Goal: Task Accomplishment & Management: Use online tool/utility

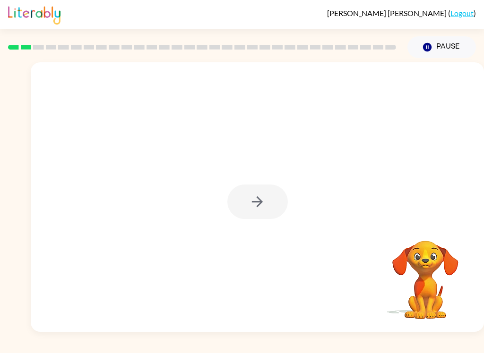
click at [272, 216] on div at bounding box center [257, 202] width 60 height 34
click at [235, 195] on button "button" at bounding box center [257, 202] width 60 height 34
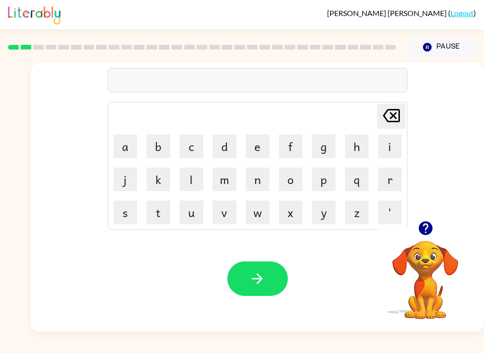
click at [225, 153] on button "d" at bounding box center [224, 147] width 24 height 24
click at [299, 182] on button "o" at bounding box center [291, 180] width 24 height 24
click at [325, 149] on button "g" at bounding box center [324, 147] width 24 height 24
click at [274, 286] on button "button" at bounding box center [257, 279] width 60 height 34
click at [240, 275] on button "button" at bounding box center [257, 279] width 60 height 34
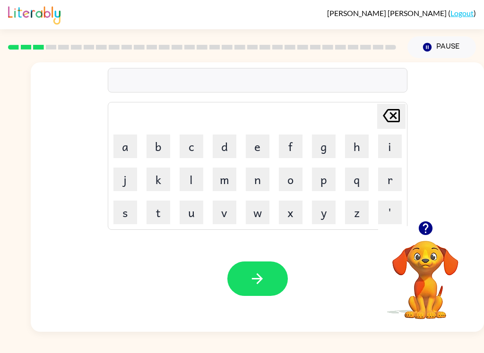
click at [411, 223] on div at bounding box center [425, 228] width 94 height 24
click at [468, 9] on link "Logout" at bounding box center [461, 12] width 23 height 9
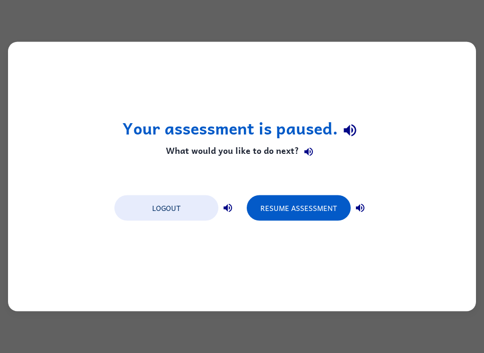
click at [130, 209] on button "Logout" at bounding box center [166, 207] width 104 height 25
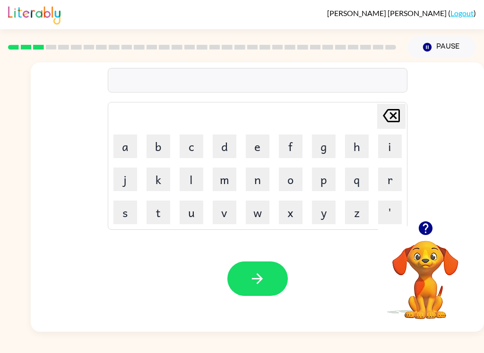
click at [187, 171] on button "l" at bounding box center [191, 180] width 24 height 24
click at [296, 172] on button "o" at bounding box center [291, 180] width 24 height 24
click at [191, 210] on button "u" at bounding box center [191, 213] width 24 height 24
click at [199, 145] on button "c" at bounding box center [191, 147] width 24 height 24
click at [122, 172] on button "j" at bounding box center [125, 180] width 24 height 24
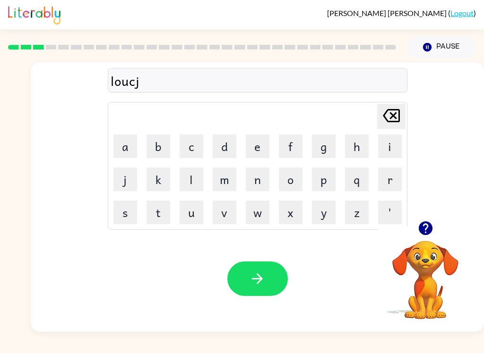
click at [394, 117] on icon "[PERSON_NAME] last character input" at bounding box center [391, 115] width 23 height 23
click at [125, 148] on button "a" at bounding box center [125, 147] width 24 height 24
click at [151, 208] on button "t" at bounding box center [158, 213] width 24 height 24
click at [264, 152] on button "e" at bounding box center [258, 147] width 24 height 24
click at [251, 271] on icon "button" at bounding box center [257, 279] width 17 height 17
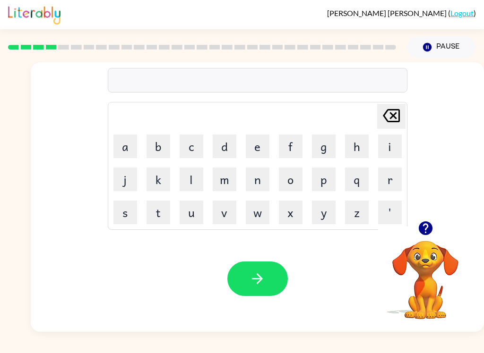
click at [155, 215] on button "t" at bounding box center [158, 213] width 24 height 24
click at [259, 214] on button "w" at bounding box center [258, 213] width 24 height 24
click at [389, 144] on button "i" at bounding box center [390, 147] width 24 height 24
click at [255, 173] on button "n" at bounding box center [258, 180] width 24 height 24
click at [246, 276] on button "button" at bounding box center [257, 279] width 60 height 34
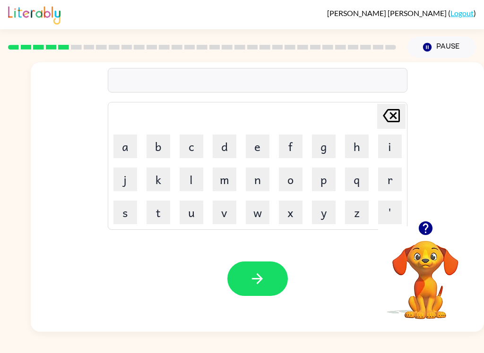
click at [253, 179] on button "n" at bounding box center [258, 180] width 24 height 24
click at [253, 145] on button "e" at bounding box center [258, 147] width 24 height 24
click at [385, 179] on button "r" at bounding box center [390, 180] width 24 height 24
click at [126, 179] on button "j" at bounding box center [125, 180] width 24 height 24
click at [387, 118] on icon "[PERSON_NAME] last character input" at bounding box center [391, 115] width 23 height 23
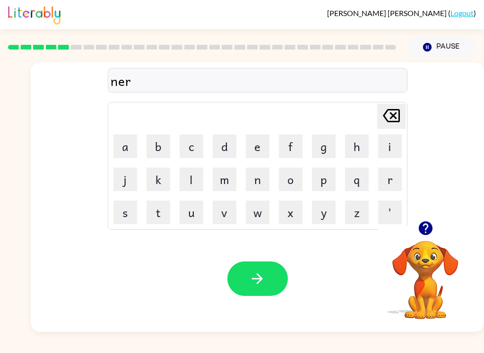
click at [127, 146] on button "a" at bounding box center [125, 147] width 24 height 24
click at [189, 180] on button "l" at bounding box center [191, 180] width 24 height 24
click at [42, 344] on div "[PERSON_NAME] ( Logout ) Pause Pause neral Delete Delete last character input a…" at bounding box center [242, 176] width 484 height 353
click at [317, 219] on button "y" at bounding box center [324, 213] width 24 height 24
click at [245, 268] on button "button" at bounding box center [257, 279] width 60 height 34
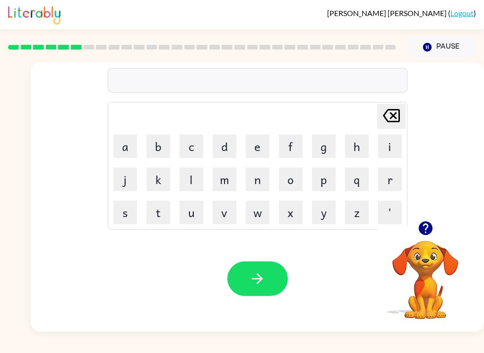
click at [156, 147] on button "b" at bounding box center [158, 147] width 24 height 24
click at [263, 144] on button "e" at bounding box center [258, 147] width 24 height 24
click at [365, 144] on button "h" at bounding box center [357, 147] width 24 height 24
click at [394, 139] on button "i" at bounding box center [390, 147] width 24 height 24
click at [263, 183] on button "n" at bounding box center [258, 180] width 24 height 24
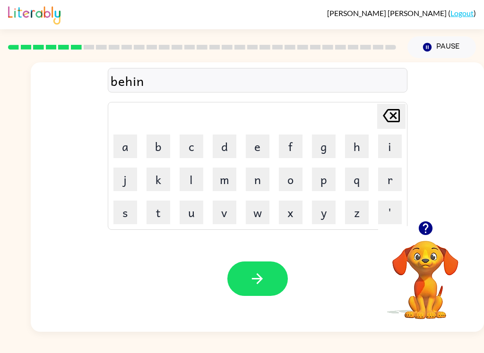
click at [222, 145] on button "d" at bounding box center [224, 147] width 24 height 24
click at [250, 280] on icon "button" at bounding box center [257, 279] width 17 height 17
click at [164, 207] on button "t" at bounding box center [158, 213] width 24 height 24
click at [393, 177] on button "r" at bounding box center [390, 180] width 24 height 24
click at [395, 153] on button "i" at bounding box center [390, 147] width 24 height 24
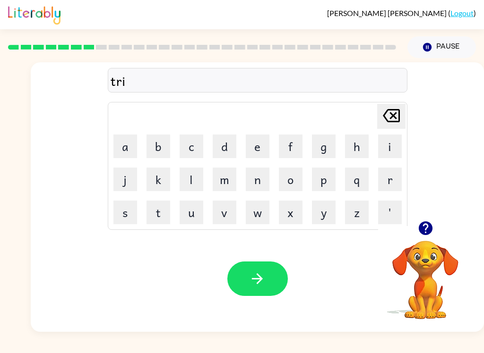
click at [363, 181] on button "q" at bounding box center [357, 180] width 24 height 24
click at [188, 177] on button "l" at bounding box center [191, 180] width 24 height 24
click at [223, 147] on button "d" at bounding box center [224, 147] width 24 height 24
click at [390, 117] on icon at bounding box center [390, 115] width 17 height 13
click at [253, 145] on button "e" at bounding box center [258, 147] width 24 height 24
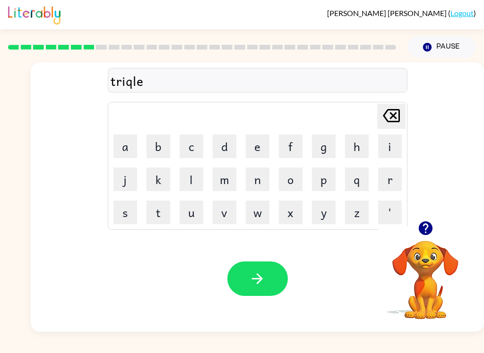
click at [385, 106] on icon "[PERSON_NAME] last character input" at bounding box center [391, 115] width 23 height 23
click at [385, 105] on icon "[PERSON_NAME] last character input" at bounding box center [391, 115] width 23 height 23
click at [193, 206] on button "u" at bounding box center [191, 213] width 24 height 24
click at [195, 172] on button "l" at bounding box center [191, 180] width 24 height 24
click at [255, 139] on button "e" at bounding box center [258, 147] width 24 height 24
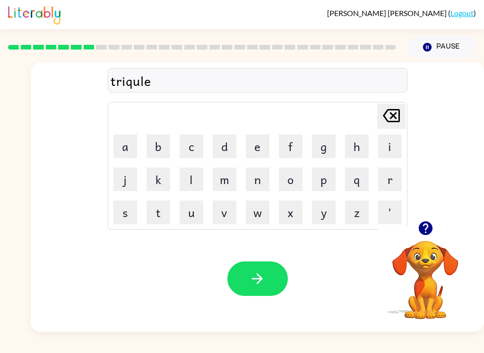
click at [249, 282] on icon "button" at bounding box center [257, 279] width 17 height 17
click at [253, 177] on button "n" at bounding box center [258, 180] width 24 height 24
click at [258, 143] on button "e" at bounding box center [258, 147] width 24 height 24
click at [128, 147] on button "a" at bounding box center [125, 147] width 24 height 24
click at [389, 178] on button "r" at bounding box center [390, 180] width 24 height 24
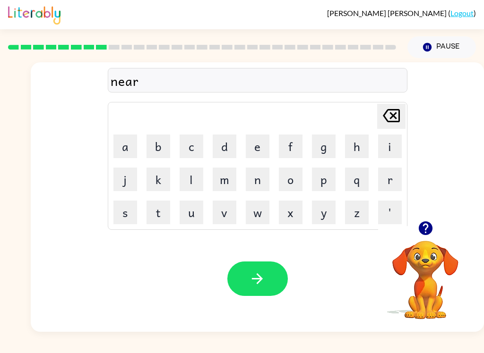
click at [325, 147] on button "g" at bounding box center [324, 147] width 24 height 24
click at [290, 177] on button "o" at bounding box center [291, 180] width 24 height 24
click at [198, 207] on button "u" at bounding box center [191, 213] width 24 height 24
click at [390, 114] on icon at bounding box center [390, 115] width 17 height 13
click at [123, 142] on button "a" at bounding box center [125, 147] width 24 height 24
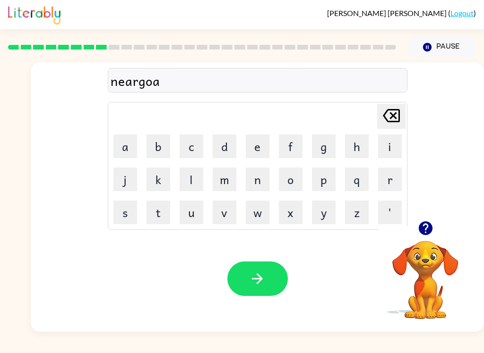
click at [190, 174] on button "l" at bounding box center [191, 180] width 24 height 24
click at [263, 288] on button "button" at bounding box center [257, 279] width 60 height 34
click at [263, 181] on button "n" at bounding box center [258, 180] width 24 height 24
click at [125, 142] on button "a" at bounding box center [125, 147] width 24 height 24
click at [382, 106] on icon "[PERSON_NAME] last character input" at bounding box center [391, 115] width 23 height 23
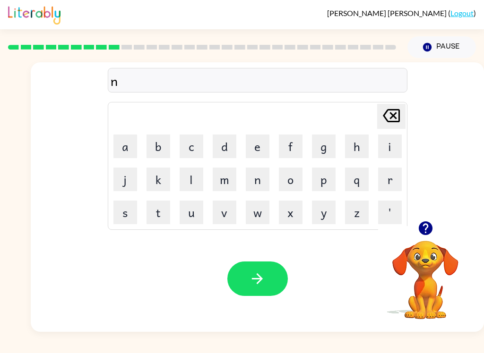
click at [254, 145] on button "e" at bounding box center [258, 147] width 24 height 24
click at [122, 146] on button "a" at bounding box center [125, 147] width 24 height 24
click at [218, 180] on button "m" at bounding box center [224, 180] width 24 height 24
click at [159, 147] on button "b" at bounding box center [158, 147] width 24 height 24
click at [124, 178] on button "j" at bounding box center [125, 180] width 24 height 24
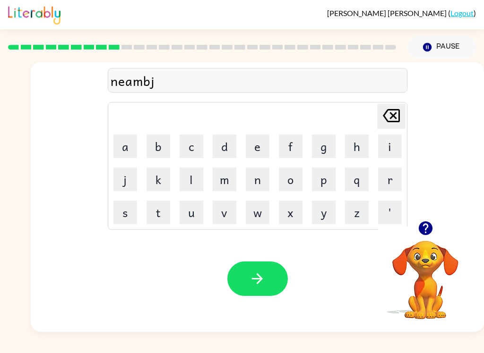
click at [399, 120] on icon "[PERSON_NAME] last character input" at bounding box center [391, 115] width 23 height 23
click at [132, 147] on button "a" at bounding box center [125, 147] width 24 height 24
click at [202, 176] on button "l" at bounding box center [191, 180] width 24 height 24
click at [254, 286] on icon "button" at bounding box center [257, 279] width 17 height 17
click at [190, 211] on button "u" at bounding box center [191, 213] width 24 height 24
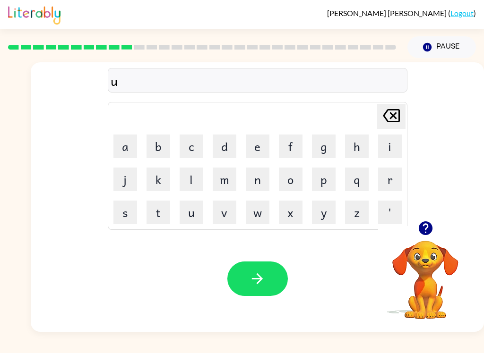
click at [260, 182] on button "n" at bounding box center [258, 180] width 24 height 24
click at [284, 147] on button "f" at bounding box center [291, 147] width 24 height 24
click at [296, 181] on button "o" at bounding box center [291, 180] width 24 height 24
click at [192, 182] on button "l" at bounding box center [191, 180] width 24 height 24
click at [226, 145] on button "d" at bounding box center [224, 147] width 24 height 24
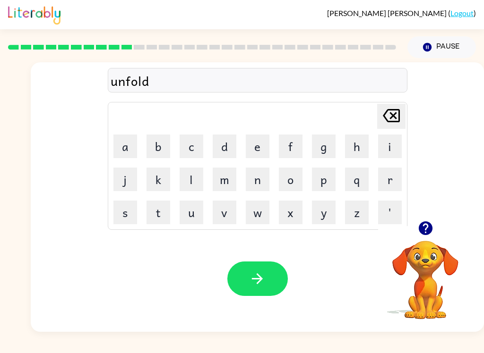
click at [258, 149] on button "e" at bounding box center [258, 147] width 24 height 24
click at [247, 274] on button "button" at bounding box center [257, 279] width 60 height 34
click at [217, 217] on button "v" at bounding box center [224, 213] width 24 height 24
click at [290, 181] on button "o" at bounding box center [291, 180] width 24 height 24
click at [153, 206] on button "t" at bounding box center [158, 213] width 24 height 24
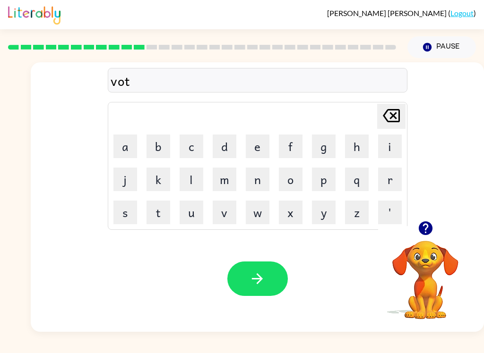
click at [264, 153] on button "e" at bounding box center [258, 147] width 24 height 24
click at [243, 280] on button "button" at bounding box center [257, 279] width 60 height 34
click at [435, 252] on video "Your browser must support playing .mp4 files to use Literably. Please try using…" at bounding box center [425, 273] width 94 height 94
click at [423, 232] on icon "button" at bounding box center [425, 228] width 14 height 14
click at [400, 278] on video "Your browser must support playing .mp4 files to use Literably. Please try using…" at bounding box center [425, 273] width 94 height 94
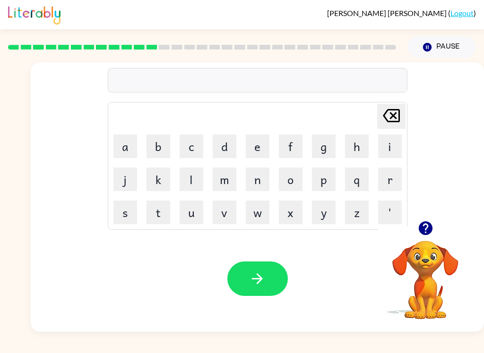
click at [156, 151] on button "b" at bounding box center [158, 147] width 24 height 24
click at [256, 149] on button "e" at bounding box center [258, 147] width 24 height 24
click at [226, 146] on button "d" at bounding box center [224, 147] width 24 height 24
click at [153, 213] on button "t" at bounding box center [158, 213] width 24 height 24
click at [383, 142] on button "i" at bounding box center [390, 147] width 24 height 24
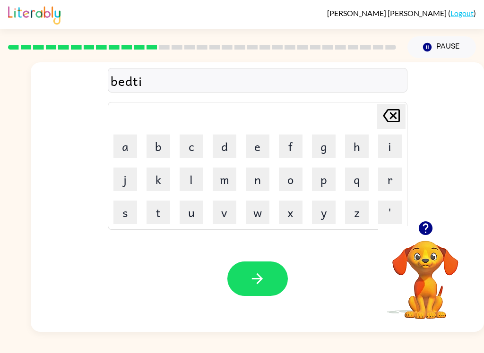
click at [229, 178] on button "m" at bounding box center [224, 180] width 24 height 24
click at [258, 149] on button "e" at bounding box center [258, 147] width 24 height 24
click at [242, 276] on button "button" at bounding box center [257, 279] width 60 height 34
click at [284, 146] on button "f" at bounding box center [291, 147] width 24 height 24
click at [387, 144] on button "i" at bounding box center [390, 147] width 24 height 24
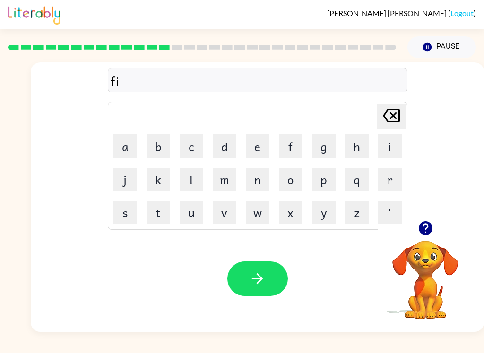
click at [161, 213] on button "t" at bounding box center [158, 213] width 24 height 24
click at [252, 178] on button "n" at bounding box center [258, 180] width 24 height 24
click at [260, 144] on button "e" at bounding box center [258, 147] width 24 height 24
click at [122, 206] on button "s" at bounding box center [125, 213] width 24 height 24
click at [124, 206] on button "s" at bounding box center [125, 213] width 24 height 24
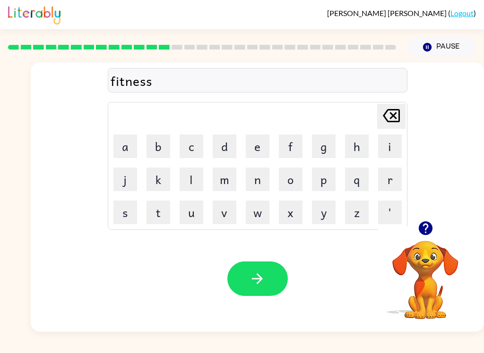
click at [250, 286] on icon "button" at bounding box center [257, 279] width 17 height 17
click at [223, 147] on button "d" at bounding box center [224, 147] width 24 height 24
click at [385, 145] on button "i" at bounding box center [390, 147] width 24 height 24
click at [188, 178] on button "l" at bounding box center [191, 180] width 24 height 24
click at [255, 147] on button "e" at bounding box center [258, 147] width 24 height 24
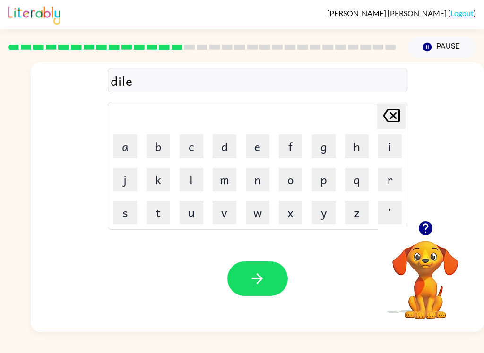
click at [324, 213] on button "y" at bounding box center [324, 213] width 24 height 24
click at [243, 273] on button "button" at bounding box center [257, 279] width 60 height 34
click at [151, 211] on button "t" at bounding box center [158, 213] width 24 height 24
click at [191, 210] on button "u" at bounding box center [191, 213] width 24 height 24
click at [387, 180] on button "r" at bounding box center [390, 180] width 24 height 24
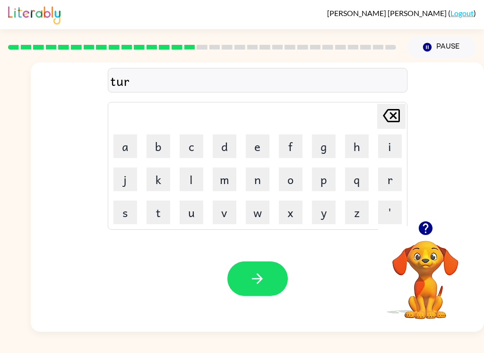
click at [235, 178] on button "m" at bounding box center [224, 180] width 24 height 24
click at [255, 279] on icon "button" at bounding box center [257, 278] width 11 height 11
click at [132, 206] on button "s" at bounding box center [125, 213] width 24 height 24
click at [263, 144] on button "e" at bounding box center [258, 147] width 24 height 24
click at [163, 215] on button "t" at bounding box center [158, 213] width 24 height 24
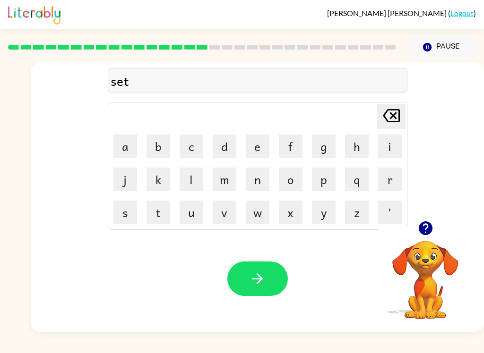
click at [263, 276] on icon "button" at bounding box center [257, 279] width 17 height 17
click at [152, 148] on button "b" at bounding box center [158, 147] width 24 height 24
click at [384, 179] on button "r" at bounding box center [390, 180] width 24 height 24
click at [386, 148] on button "i" at bounding box center [390, 147] width 24 height 24
click at [223, 150] on button "d" at bounding box center [224, 147] width 24 height 24
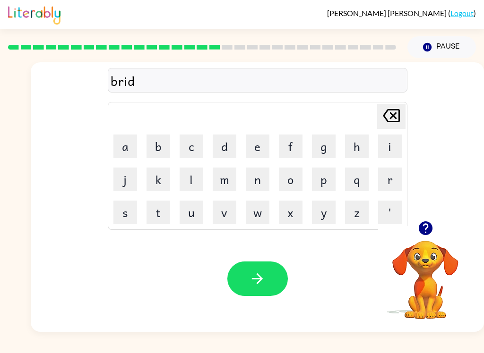
click at [262, 168] on button "n" at bounding box center [258, 180] width 24 height 24
click at [389, 153] on button "i" at bounding box center [390, 147] width 24 height 24
click at [253, 176] on button "n" at bounding box center [258, 180] width 24 height 24
click at [321, 147] on button "g" at bounding box center [324, 147] width 24 height 24
click at [246, 279] on button "button" at bounding box center [257, 279] width 60 height 34
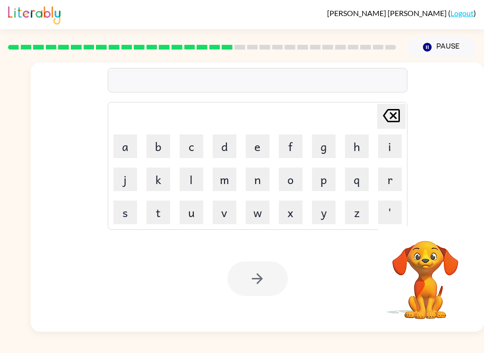
click at [327, 173] on button "p" at bounding box center [324, 180] width 24 height 24
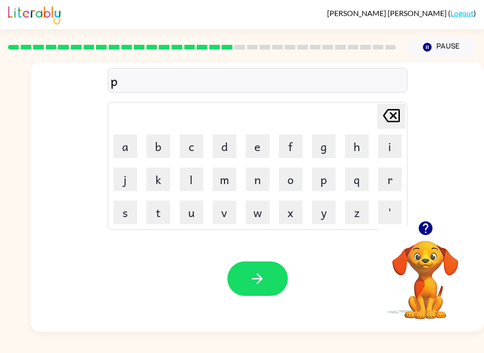
click at [198, 174] on button "l" at bounding box center [191, 180] width 24 height 24
click at [125, 149] on button "a" at bounding box center [125, 147] width 24 height 24
click at [127, 210] on button "s" at bounding box center [125, 213] width 24 height 24
click at [160, 206] on button "t" at bounding box center [158, 213] width 24 height 24
click at [389, 138] on button "i" at bounding box center [390, 147] width 24 height 24
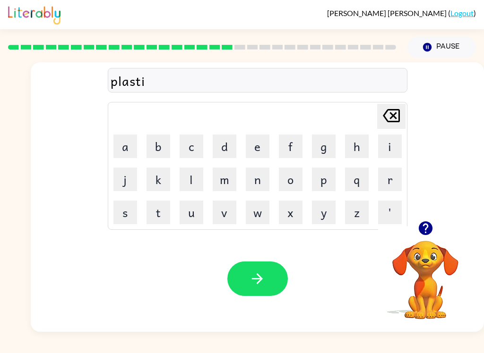
click at [195, 148] on button "c" at bounding box center [191, 147] width 24 height 24
click at [258, 279] on icon "button" at bounding box center [257, 279] width 17 height 17
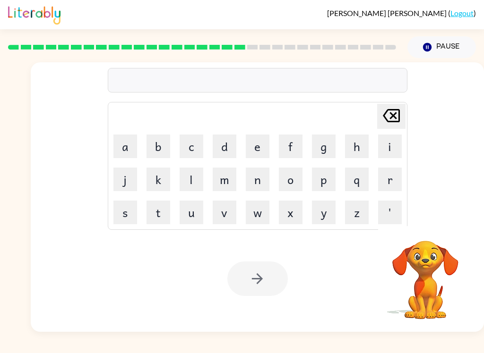
click at [226, 144] on button "d" at bounding box center [224, 147] width 24 height 24
click at [386, 148] on button "i" at bounding box center [390, 147] width 24 height 24
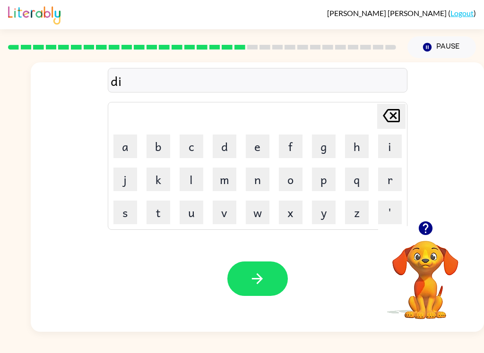
click at [126, 206] on button "s" at bounding box center [125, 213] width 24 height 24
click at [323, 182] on button "p" at bounding box center [324, 180] width 24 height 24
click at [192, 178] on button "l" at bounding box center [191, 180] width 24 height 24
click at [126, 153] on button "a" at bounding box center [125, 147] width 24 height 24
click at [322, 206] on button "y" at bounding box center [324, 213] width 24 height 24
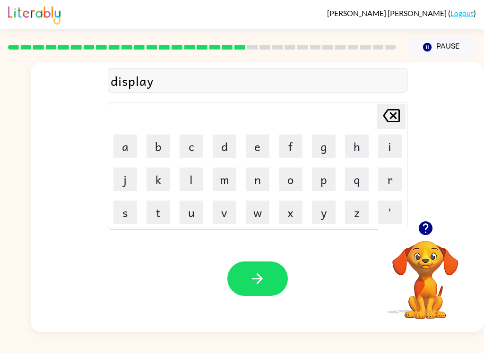
click at [243, 289] on button "button" at bounding box center [257, 279] width 60 height 34
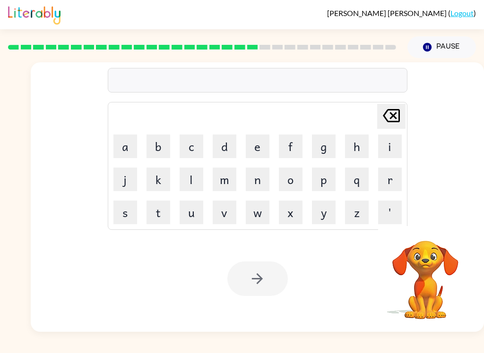
click at [224, 145] on button "d" at bounding box center [224, 147] width 24 height 24
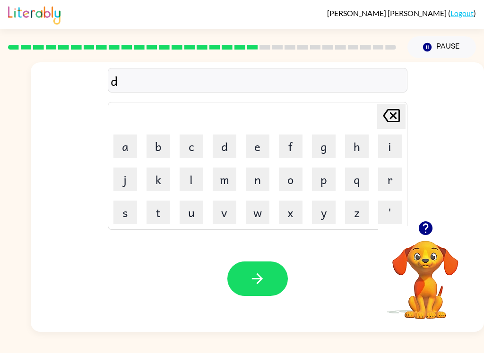
click at [190, 212] on button "u" at bounding box center [191, 213] width 24 height 24
click at [125, 211] on button "s" at bounding box center [125, 213] width 24 height 24
click at [157, 212] on button "t" at bounding box center [158, 213] width 24 height 24
click at [261, 145] on button "e" at bounding box center [258, 147] width 24 height 24
click at [224, 146] on button "d" at bounding box center [224, 147] width 24 height 24
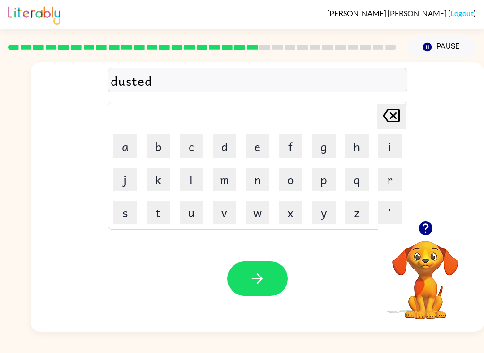
click at [245, 276] on button "button" at bounding box center [257, 279] width 60 height 34
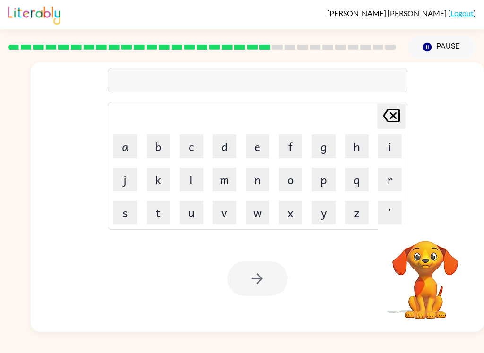
click at [128, 215] on button "s" at bounding box center [125, 213] width 24 height 24
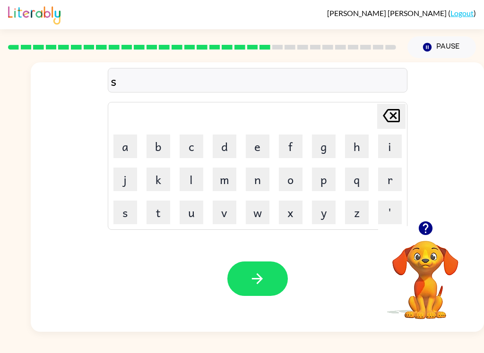
click at [256, 148] on button "e" at bounding box center [258, 147] width 24 height 24
click at [257, 178] on button "n" at bounding box center [258, 180] width 24 height 24
click at [163, 213] on button "t" at bounding box center [158, 213] width 24 height 24
click at [255, 142] on button "e" at bounding box center [258, 147] width 24 height 24
click at [322, 176] on button "p" at bounding box center [324, 180] width 24 height 24
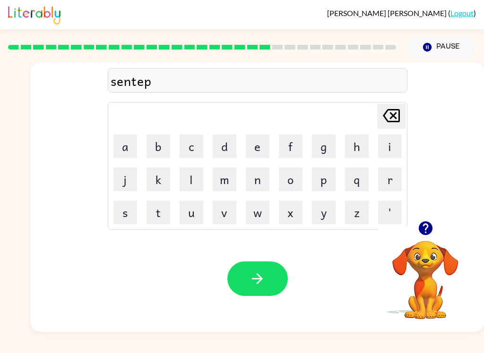
click at [388, 142] on button "i" at bounding box center [390, 147] width 24 height 24
click at [386, 112] on icon "[PERSON_NAME] last character input" at bounding box center [391, 115] width 23 height 23
click at [313, 209] on button "y" at bounding box center [324, 213] width 24 height 24
click at [245, 277] on button "button" at bounding box center [257, 279] width 60 height 34
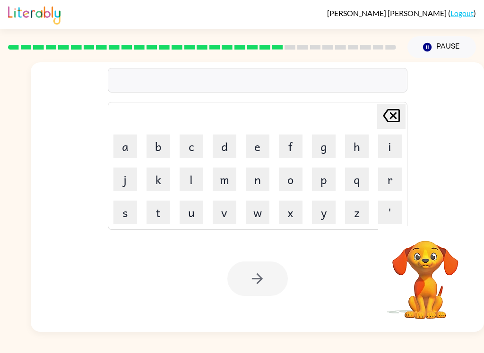
click at [391, 186] on button "r" at bounding box center [390, 180] width 24 height 24
click at [128, 152] on button "a" at bounding box center [125, 147] width 24 height 24
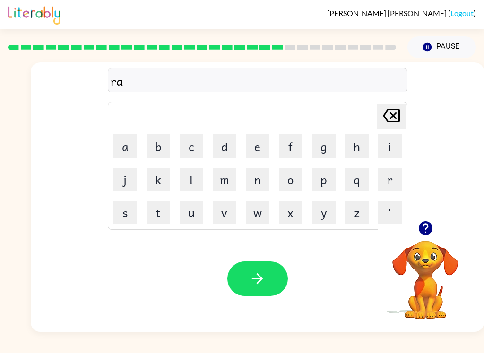
click at [390, 148] on button "i" at bounding box center [390, 147] width 24 height 24
click at [255, 181] on button "n" at bounding box center [258, 180] width 24 height 24
click at [190, 145] on button "c" at bounding box center [191, 147] width 24 height 24
click at [292, 178] on button "o" at bounding box center [291, 180] width 24 height 24
click at [189, 212] on button "u" at bounding box center [191, 213] width 24 height 24
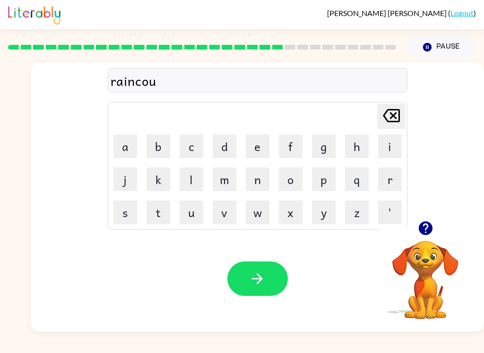
click at [156, 210] on button "t" at bounding box center [158, 213] width 24 height 24
click at [391, 115] on icon at bounding box center [390, 115] width 17 height 13
click at [392, 119] on icon at bounding box center [390, 115] width 17 height 13
click at [129, 141] on button "a" at bounding box center [125, 147] width 24 height 24
click at [159, 221] on button "t" at bounding box center [158, 213] width 24 height 24
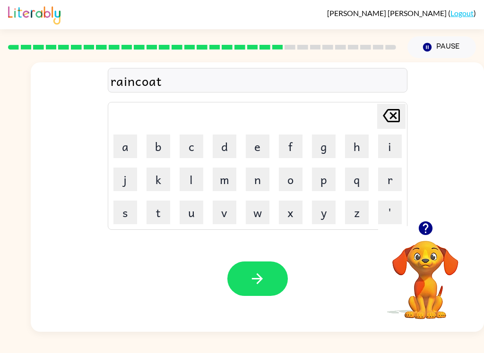
click at [253, 272] on icon "button" at bounding box center [257, 279] width 17 height 17
click at [223, 178] on button "m" at bounding box center [224, 180] width 24 height 24
click at [129, 211] on button "s" at bounding box center [125, 213] width 24 height 24
click at [391, 120] on icon "[PERSON_NAME] last character input" at bounding box center [391, 115] width 23 height 23
click at [127, 144] on button "a" at bounding box center [125, 147] width 24 height 24
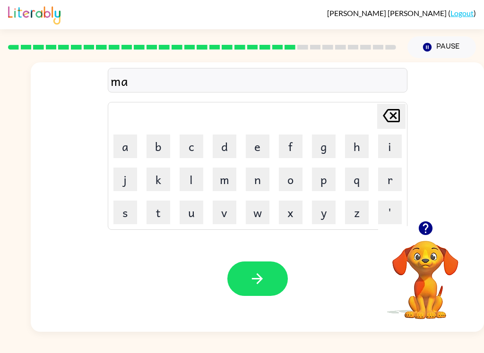
click at [395, 181] on button "r" at bounding box center [390, 180] width 24 height 24
click at [164, 175] on button "k" at bounding box center [158, 180] width 24 height 24
click at [262, 148] on button "e" at bounding box center [258, 147] width 24 height 24
click at [388, 182] on button "r" at bounding box center [390, 180] width 24 height 24
click at [250, 278] on icon "button" at bounding box center [257, 279] width 17 height 17
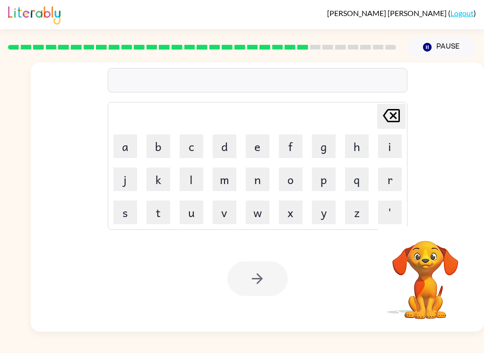
click at [230, 147] on button "d" at bounding box center [224, 147] width 24 height 24
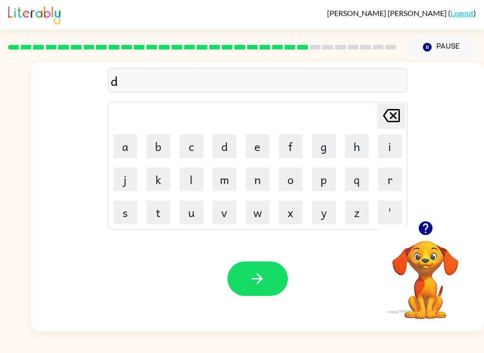
click at [120, 149] on button "a" at bounding box center [125, 147] width 24 height 24
click at [260, 180] on button "n" at bounding box center [258, 180] width 24 height 24
click at [189, 142] on button "c" at bounding box center [191, 147] width 24 height 24
click at [396, 141] on button "i" at bounding box center [390, 147] width 24 height 24
click at [256, 177] on button "n" at bounding box center [258, 180] width 24 height 24
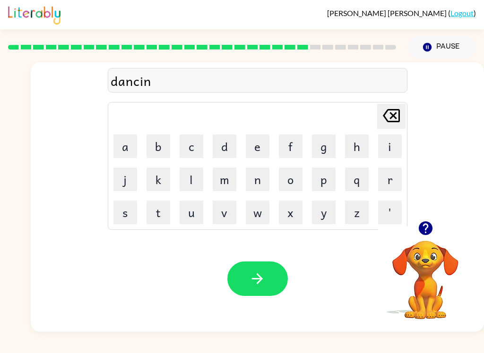
click at [327, 141] on button "g" at bounding box center [324, 147] width 24 height 24
click at [235, 289] on button "button" at bounding box center [257, 279] width 60 height 34
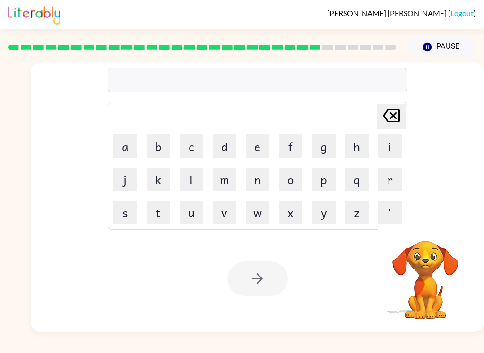
click at [324, 145] on button "g" at bounding box center [324, 147] width 24 height 24
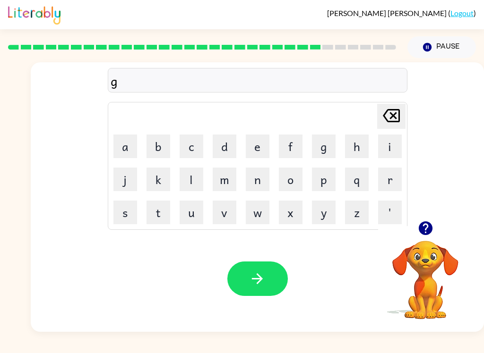
click at [290, 183] on button "o" at bounding box center [291, 180] width 24 height 24
click at [160, 147] on button "b" at bounding box center [158, 147] width 24 height 24
click at [198, 184] on button "l" at bounding box center [191, 180] width 24 height 24
click at [390, 145] on button "i" at bounding box center [390, 147] width 24 height 24
click at [222, 212] on button "v" at bounding box center [224, 213] width 24 height 24
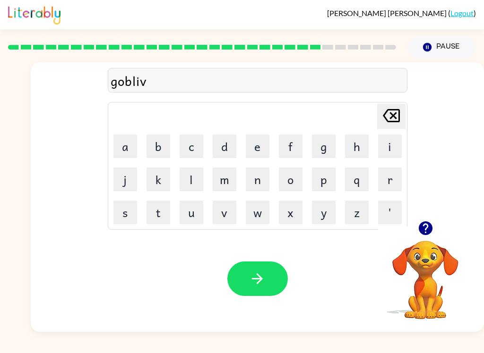
click at [405, 109] on button "[PERSON_NAME] last character input" at bounding box center [391, 116] width 28 height 25
click at [268, 177] on button "n" at bounding box center [258, 180] width 24 height 24
click at [247, 280] on button "button" at bounding box center [257, 279] width 60 height 34
click at [319, 175] on button "p" at bounding box center [324, 180] width 24 height 24
click at [252, 145] on button "e" at bounding box center [258, 147] width 24 height 24
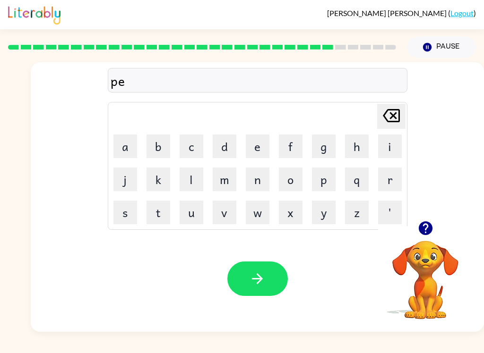
click at [322, 178] on button "p" at bounding box center [324, 180] width 24 height 24
click at [255, 146] on button "e" at bounding box center [258, 147] width 24 height 24
click at [381, 170] on button "r" at bounding box center [390, 180] width 24 height 24
click at [227, 183] on button "m" at bounding box center [224, 180] width 24 height 24
click at [396, 142] on button "i" at bounding box center [390, 147] width 24 height 24
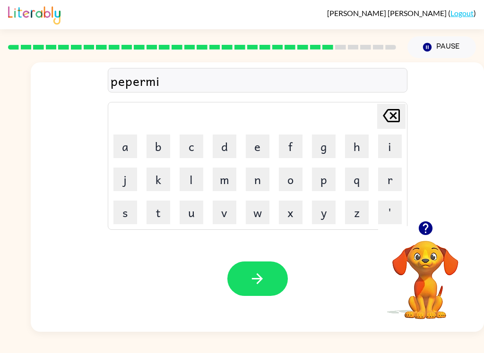
click at [255, 179] on button "n" at bounding box center [258, 180] width 24 height 24
click at [157, 211] on button "t" at bounding box center [158, 213] width 24 height 24
click at [261, 278] on icon "button" at bounding box center [257, 278] width 11 height 11
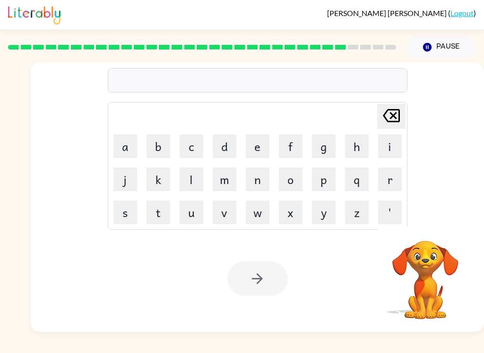
click at [124, 203] on button "s" at bounding box center [125, 213] width 24 height 24
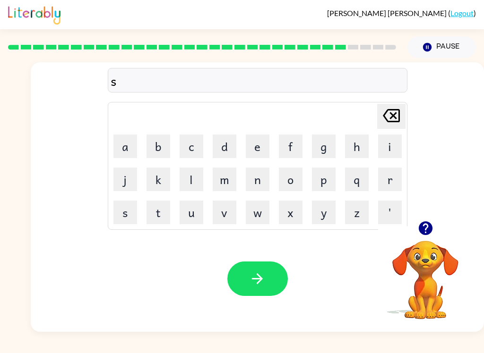
click at [155, 205] on button "t" at bounding box center [158, 213] width 24 height 24
click at [392, 187] on button "r" at bounding box center [390, 180] width 24 height 24
click at [128, 144] on button "a" at bounding box center [125, 147] width 24 height 24
click at [388, 147] on button "i" at bounding box center [390, 147] width 24 height 24
click at [255, 178] on button "n" at bounding box center [258, 180] width 24 height 24
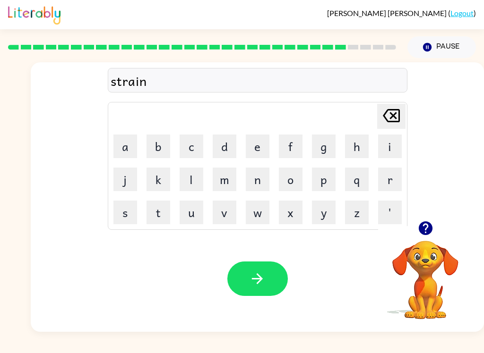
click at [248, 277] on button "button" at bounding box center [257, 279] width 60 height 34
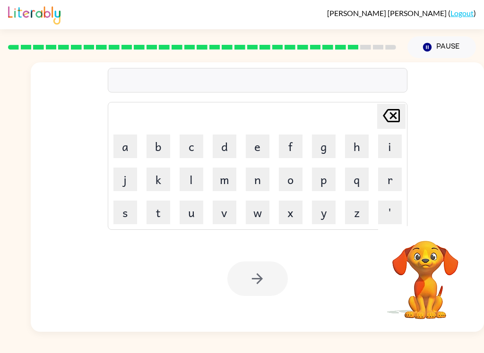
click at [136, 187] on button "j" at bounding box center [125, 180] width 24 height 24
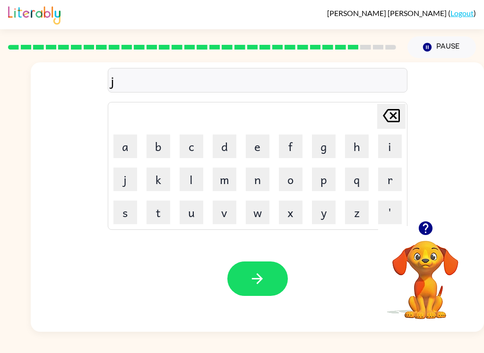
click at [392, 118] on icon at bounding box center [390, 115] width 17 height 13
click at [127, 207] on button "s" at bounding box center [125, 213] width 24 height 24
click at [358, 155] on button "h" at bounding box center [357, 147] width 24 height 24
click at [125, 148] on button "a" at bounding box center [125, 147] width 24 height 24
click at [318, 179] on button "p" at bounding box center [324, 180] width 24 height 24
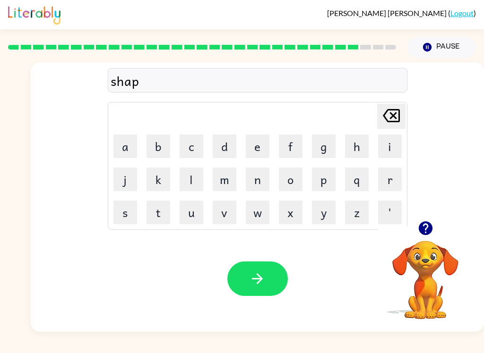
click at [260, 156] on button "e" at bounding box center [258, 147] width 24 height 24
click at [259, 270] on button "button" at bounding box center [257, 279] width 60 height 34
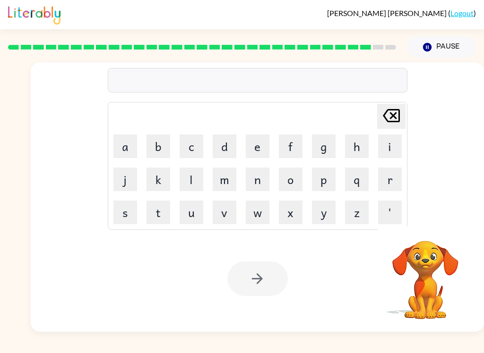
click at [261, 145] on button "e" at bounding box center [258, 147] width 24 height 24
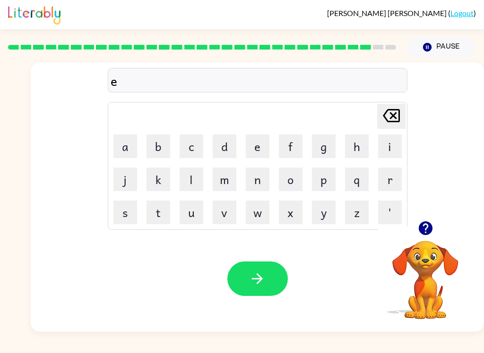
click at [293, 219] on button "x" at bounding box center [291, 213] width 24 height 24
click at [254, 145] on button "e" at bounding box center [258, 147] width 24 height 24
click at [191, 179] on button "l" at bounding box center [191, 180] width 24 height 24
click at [263, 149] on button "e" at bounding box center [258, 147] width 24 height 24
click at [255, 181] on button "n" at bounding box center [258, 180] width 24 height 24
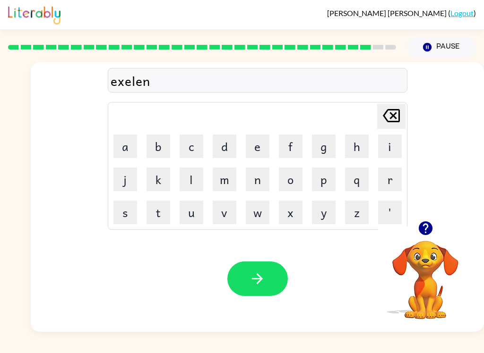
click at [167, 211] on button "t" at bounding box center [158, 213] width 24 height 24
click at [256, 278] on icon "button" at bounding box center [257, 279] width 17 height 17
click at [117, 182] on button "j" at bounding box center [125, 180] width 24 height 24
click at [128, 150] on button "a" at bounding box center [125, 147] width 24 height 24
click at [253, 221] on button "w" at bounding box center [258, 213] width 24 height 24
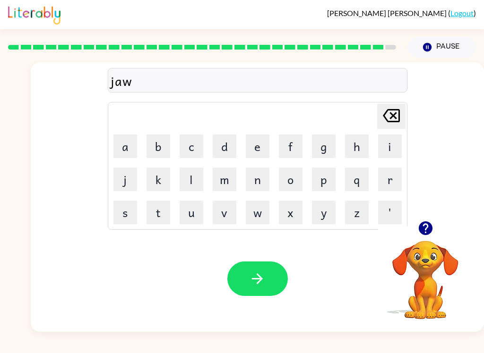
click at [159, 143] on button "b" at bounding box center [158, 147] width 24 height 24
click at [388, 178] on button "r" at bounding box center [390, 180] width 24 height 24
click at [387, 152] on button "i" at bounding box center [390, 147] width 24 height 24
click at [322, 149] on button "g" at bounding box center [324, 147] width 24 height 24
click at [356, 148] on button "h" at bounding box center [357, 147] width 24 height 24
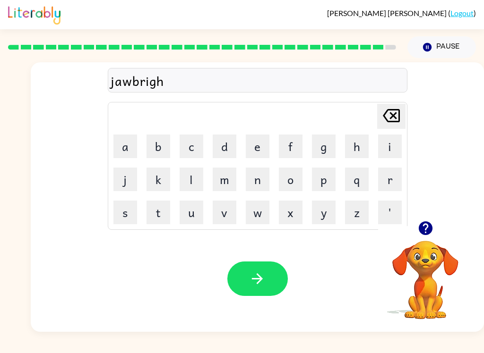
click at [252, 143] on button "e" at bounding box center [258, 147] width 24 height 24
click at [386, 184] on button "r" at bounding box center [390, 180] width 24 height 24
click at [383, 114] on icon "[PERSON_NAME] last character input" at bounding box center [391, 115] width 23 height 23
click at [382, 114] on icon at bounding box center [390, 115] width 17 height 13
click at [395, 123] on icon "[PERSON_NAME] last character input" at bounding box center [391, 115] width 23 height 23
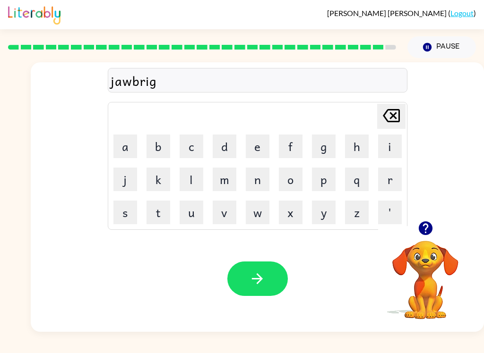
click at [395, 123] on icon "[PERSON_NAME] last character input" at bounding box center [391, 115] width 23 height 23
click at [329, 140] on button "g" at bounding box center [324, 147] width 24 height 24
click at [254, 148] on button "e" at bounding box center [258, 147] width 24 height 24
click at [386, 186] on button "r" at bounding box center [390, 180] width 24 height 24
click at [238, 287] on button "button" at bounding box center [257, 279] width 60 height 34
